Goal: Task Accomplishment & Management: Use online tool/utility

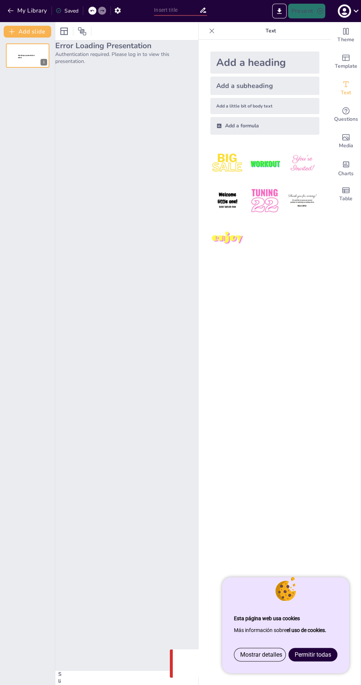
click at [320, 656] on span "Permitir todas" at bounding box center [312, 654] width 36 height 7
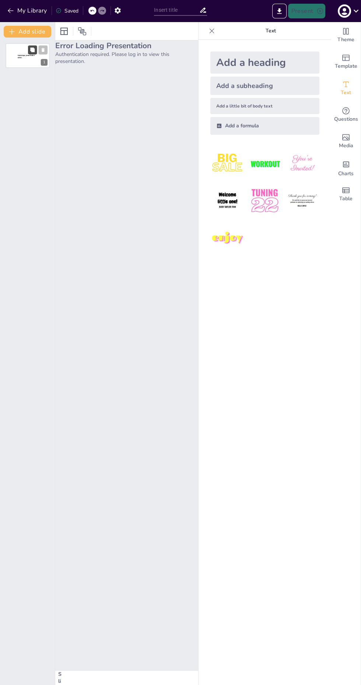
click at [30, 53] on button at bounding box center [32, 49] width 9 height 9
click at [34, 91] on div at bounding box center [28, 83] width 44 height 25
click at [28, 84] on p "Sendsteps presentation editor" at bounding box center [28, 84] width 20 height 4
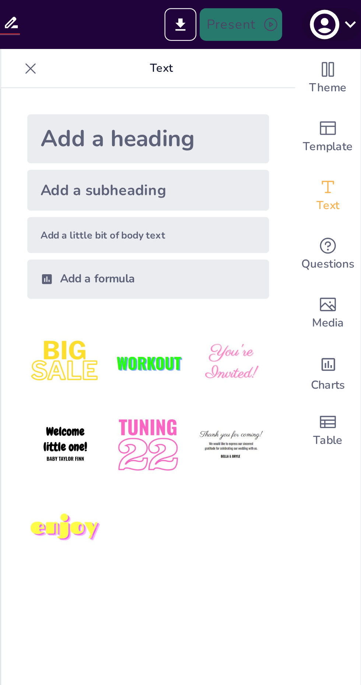
click at [347, 16] on icon "button" at bounding box center [344, 11] width 12 height 12
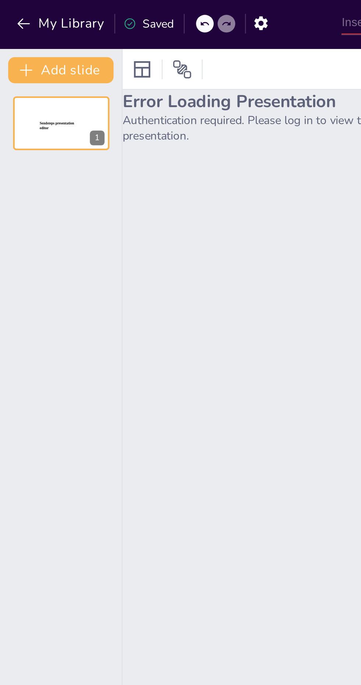
click at [150, 9] on div at bounding box center [180, 342] width 361 height 685
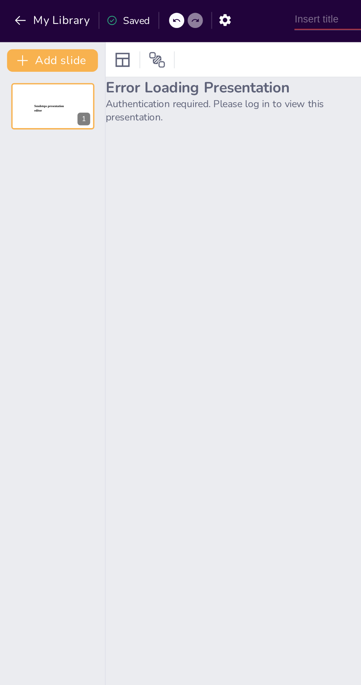
scroll to position [1, 0]
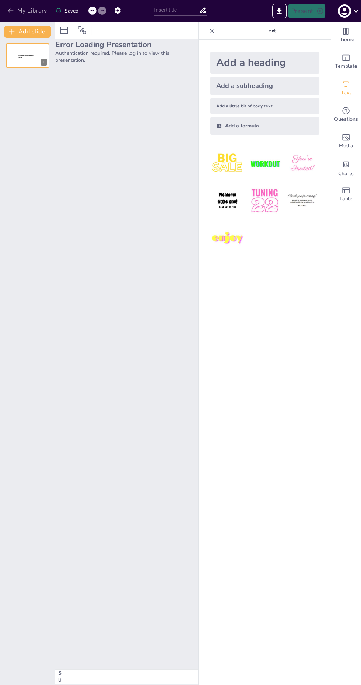
click at [24, 13] on button "My Library" at bounding box center [28, 11] width 45 height 12
